Goal: Find specific page/section: Find specific page/section

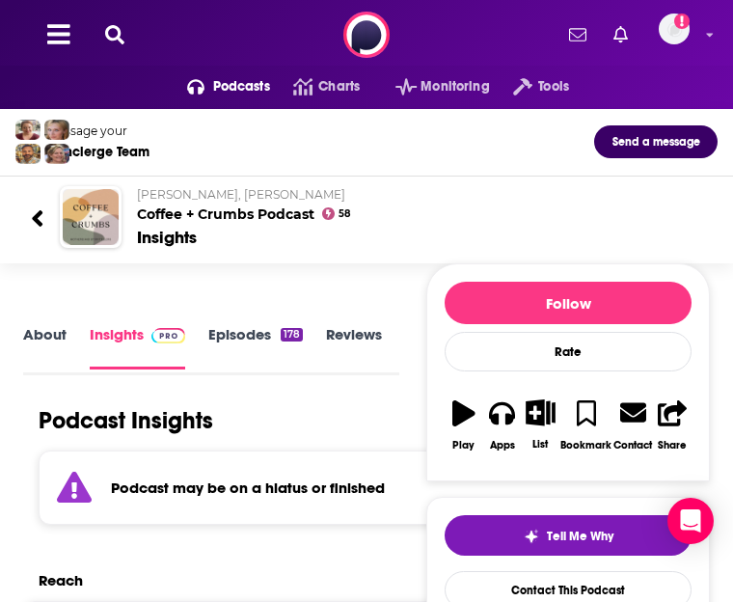
click at [100, 42] on button at bounding box center [114, 35] width 31 height 22
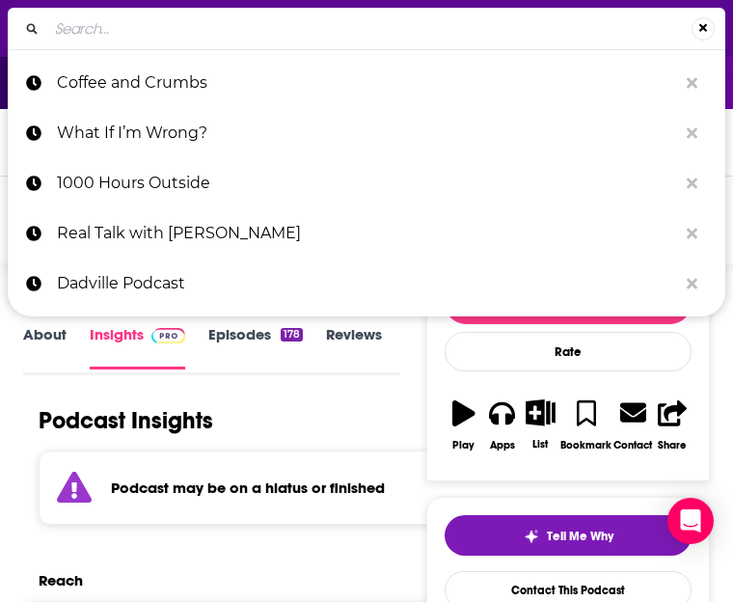
type input "[PERSON_NAME] - No Matter What"
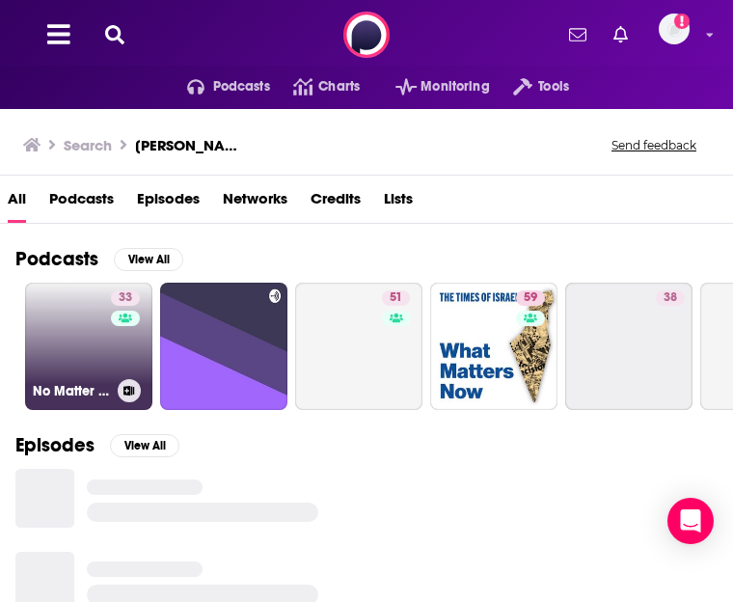
click at [89, 311] on link "33 No Matter What with [PERSON_NAME]" at bounding box center [88, 346] width 127 height 127
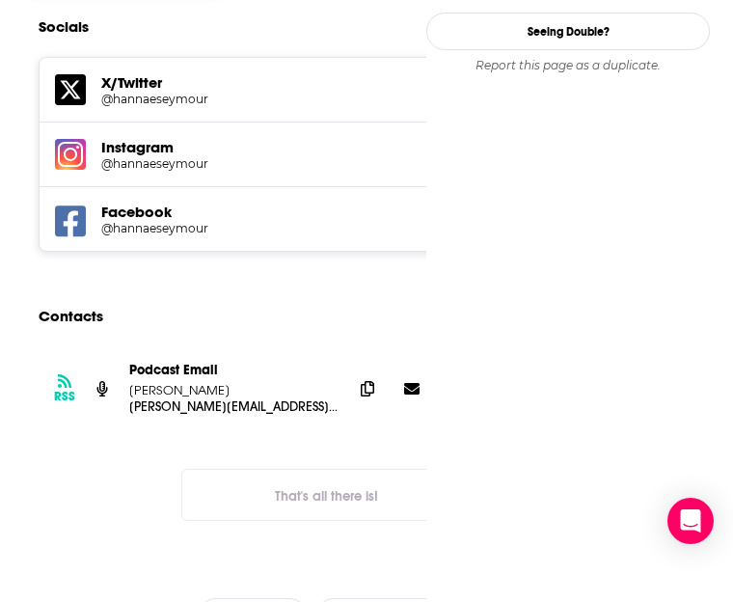
scroll to position [1808, 0]
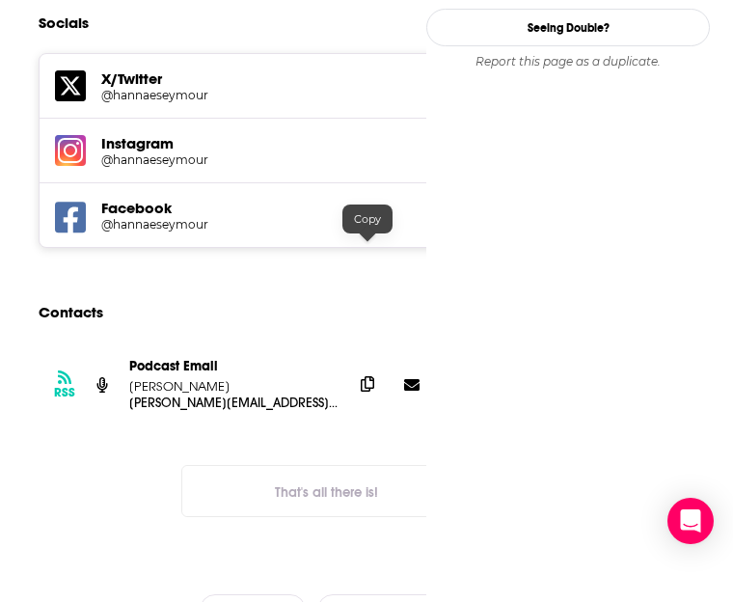
click at [370, 376] on icon at bounding box center [368, 383] width 14 height 15
